Goal: Transaction & Acquisition: Obtain resource

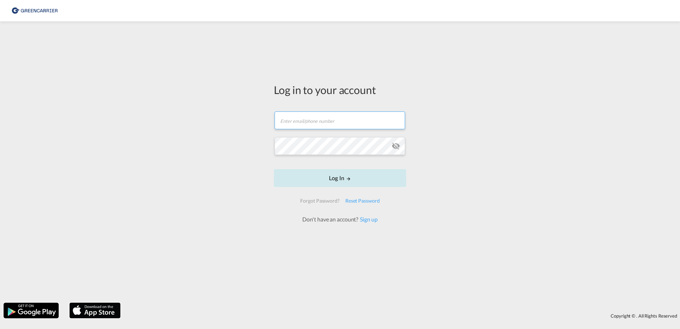
type input "[EMAIL_ADDRESS][PERSON_NAME][DOMAIN_NAME]"
click at [344, 171] on button "Log In" at bounding box center [340, 178] width 132 height 18
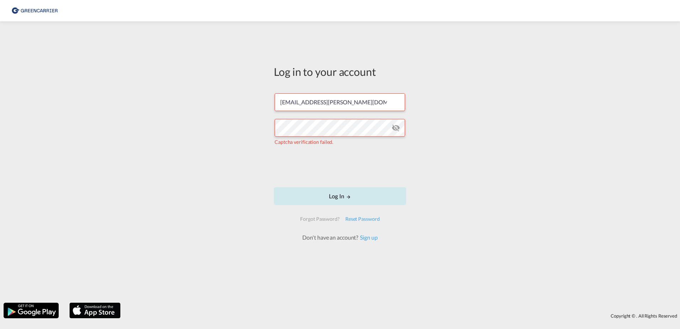
click at [344, 196] on button "Log In" at bounding box center [340, 196] width 132 height 18
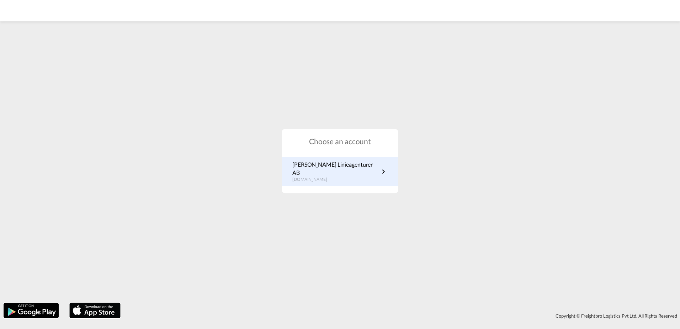
click at [379, 180] on div "[PERSON_NAME] Linieagenturer AB [DOMAIN_NAME]" at bounding box center [340, 171] width 117 height 29
click at [373, 173] on link "[PERSON_NAME] Linieagenturer AB [DOMAIN_NAME]" at bounding box center [339, 171] width 95 height 22
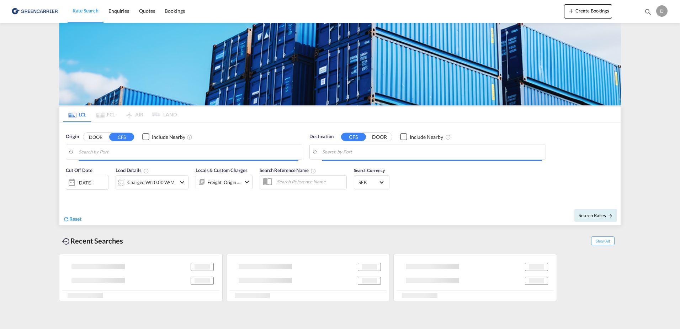
type input "SE-37433, [GEOGRAPHIC_DATA], [GEOGRAPHIC_DATA]"
type input "[GEOGRAPHIC_DATA], [GEOGRAPHIC_DATA], [GEOGRAPHIC_DATA]"
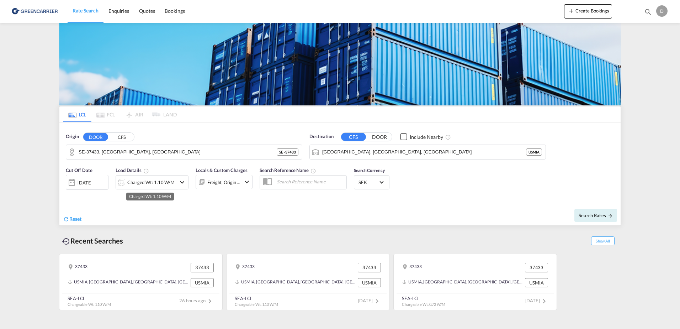
click at [147, 178] on div "Charged Wt: 1.10 W/M" at bounding box center [150, 182] width 47 height 10
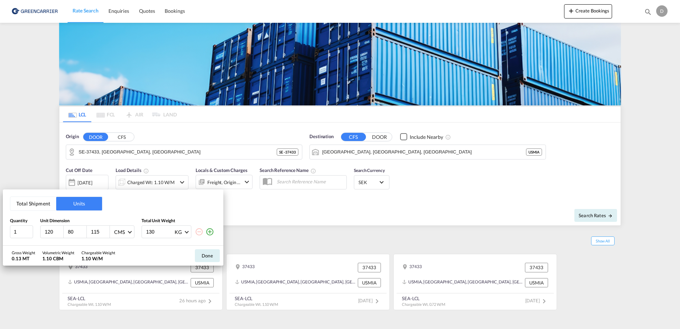
click at [215, 232] on div "130 KG KG LB" at bounding box center [179, 231] width 75 height 13
click at [212, 234] on md-icon "icon-plus-circle-outline" at bounding box center [210, 231] width 9 height 9
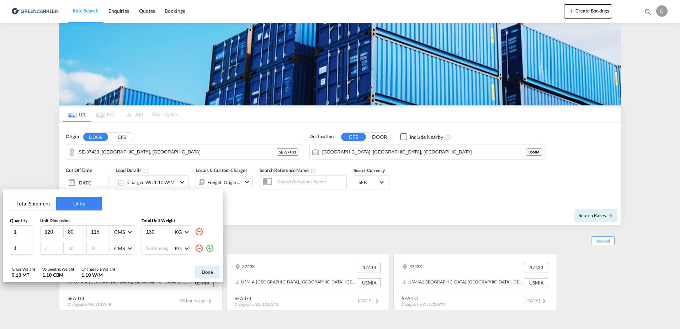
click at [212, 234] on div "130 KG KG LB" at bounding box center [179, 231] width 75 height 13
drag, startPoint x: 210, startPoint y: 250, endPoint x: 203, endPoint y: 249, distance: 6.5
click at [210, 248] on md-icon "icon-plus-circle-outline" at bounding box center [210, 248] width 9 height 9
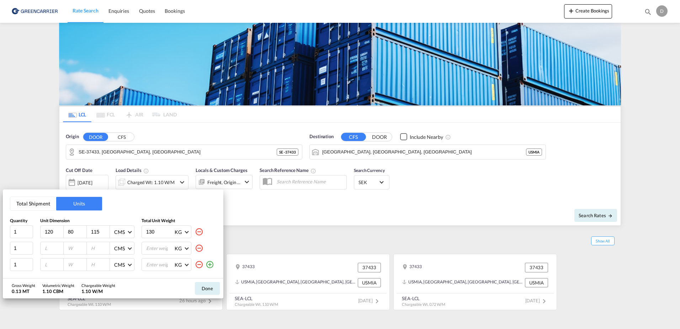
drag, startPoint x: 52, startPoint y: 232, endPoint x: 0, endPoint y: 224, distance: 52.2
click at [0, 224] on html "Rate Search Enquiries Quotes Bookings Rate Search Enquiries" at bounding box center [340, 164] width 680 height 329
type input "1"
type input "80"
type input "60"
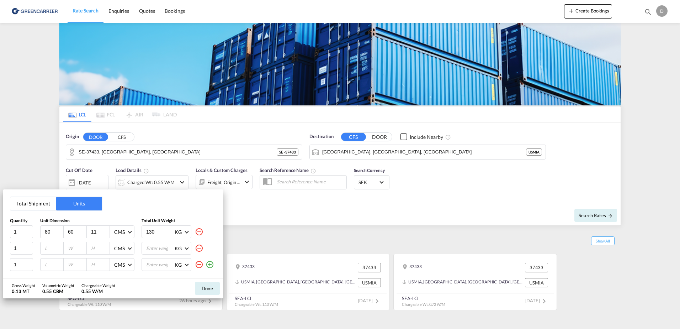
type input "115"
type input "6075"
click at [154, 231] on input "number" at bounding box center [160, 232] width 28 height 12
type input "75"
click at [70, 229] on input "6075" at bounding box center [76, 231] width 19 height 6
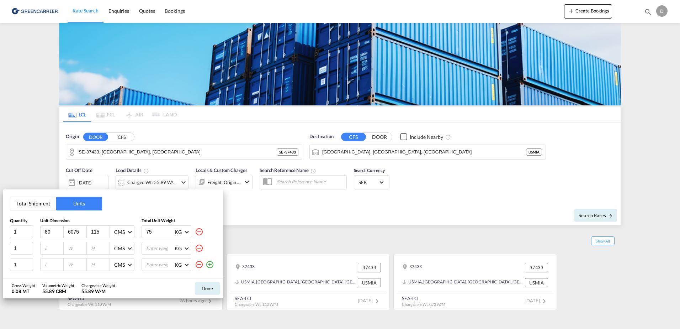
click at [68, 230] on input "6075" at bounding box center [76, 231] width 19 height 6
type input "60"
click at [51, 244] on div at bounding box center [52, 248] width 23 height 12
click at [51, 248] on input "number" at bounding box center [53, 248] width 19 height 6
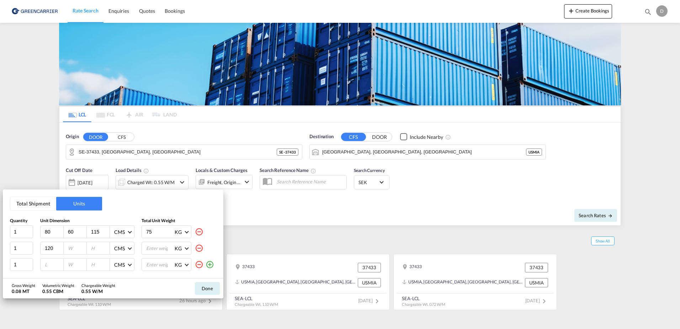
type input "120"
type input "80"
type input "160"
click at [49, 267] on input "number" at bounding box center [53, 264] width 19 height 6
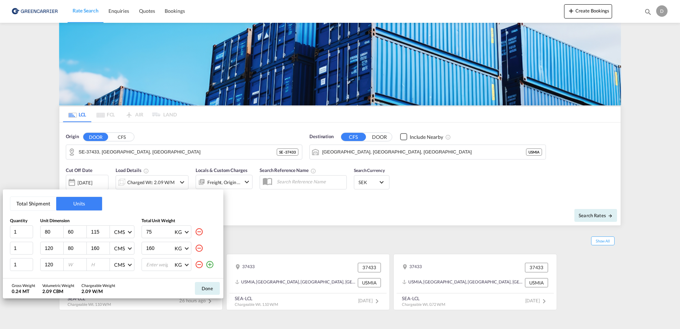
type input "120"
type input "80"
type input "160"
type input "170"
click at [211, 286] on button "Done" at bounding box center [207, 288] width 25 height 13
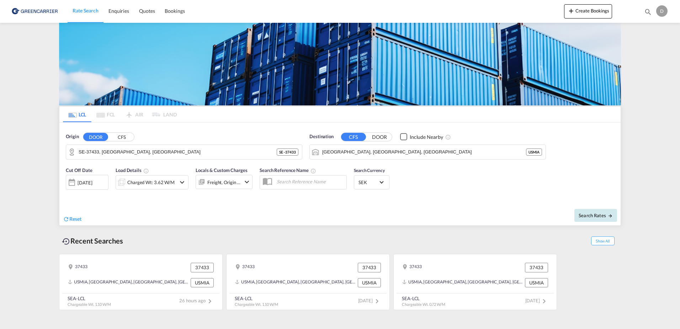
click at [595, 217] on span "Search Rates" at bounding box center [596, 215] width 34 height 6
type input "37433 to USMIA / 23 Sep 2025"
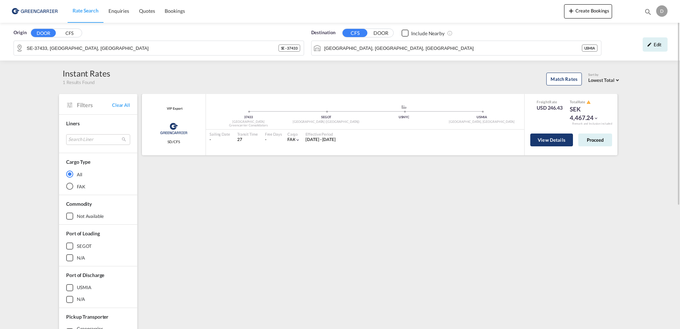
click at [556, 145] on button "View Details" at bounding box center [551, 139] width 43 height 13
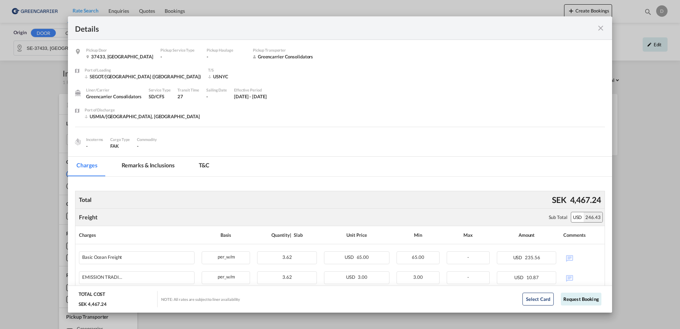
click at [606, 28] on div "Details" at bounding box center [340, 27] width 544 height 23
click at [598, 28] on md-icon "icon-close fg-AAA8AD m-0 cursor" at bounding box center [601, 28] width 9 height 9
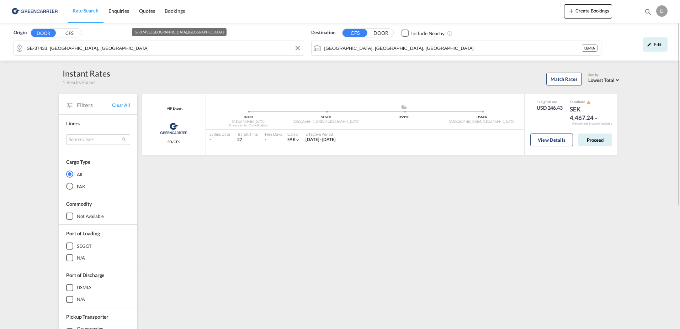
click at [132, 49] on input "SE-37433, Karlshamn, Blekinge" at bounding box center [164, 48] width 274 height 11
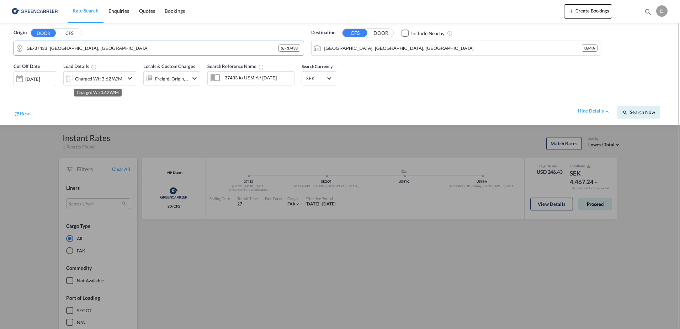
click at [107, 79] on div "Charged Wt: 3.62 W/M" at bounding box center [98, 79] width 47 height 10
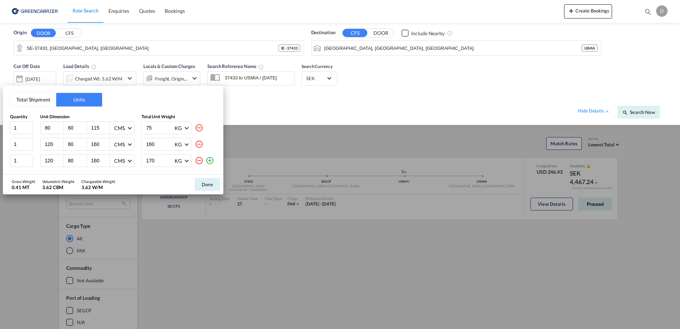
click at [251, 106] on div "Total Shipment Units Quantity Unit Dimension Total Unit Weight 1 80 60 115 CMS …" at bounding box center [340, 164] width 680 height 329
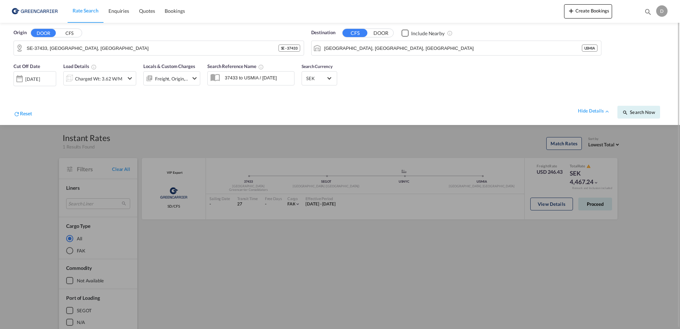
click at [517, 174] on div at bounding box center [340, 164] width 680 height 329
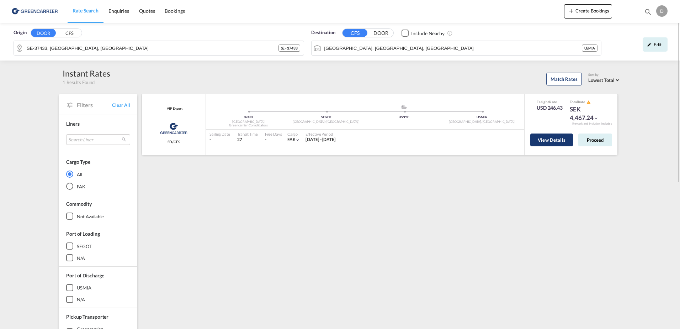
click at [539, 139] on button "View Details" at bounding box center [551, 139] width 43 height 13
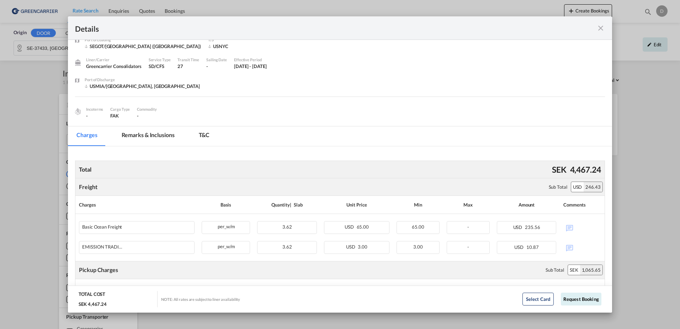
scroll to position [66, 0]
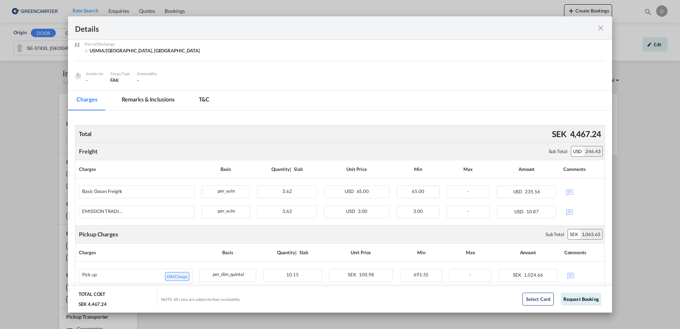
drag, startPoint x: 600, startPoint y: 29, endPoint x: 623, endPoint y: 1, distance: 36.4
click at [603, 26] on md-icon "icon-close fg-AAA8AD m-0 cursor" at bounding box center [601, 28] width 9 height 9
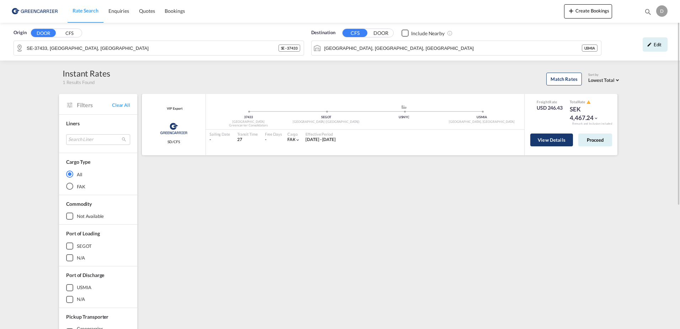
click at [560, 142] on button "View Details" at bounding box center [551, 139] width 43 height 13
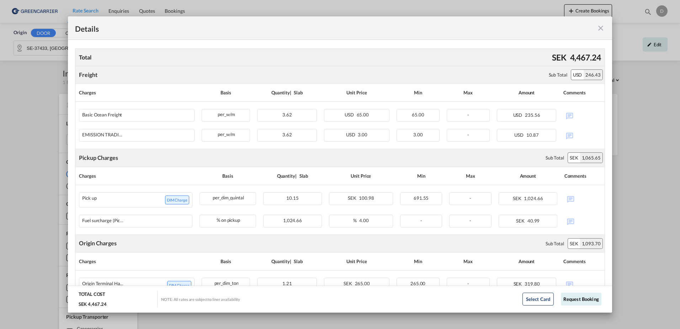
scroll to position [178, 0]
